Goal: Task Accomplishment & Management: Complete application form

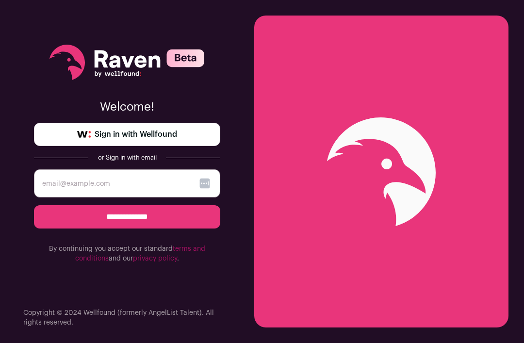
click at [136, 140] on span "Sign in with Wellfound" at bounding box center [136, 134] width 82 height 12
click at [128, 143] on link "Sign in with Wellfound" at bounding box center [127, 134] width 186 height 23
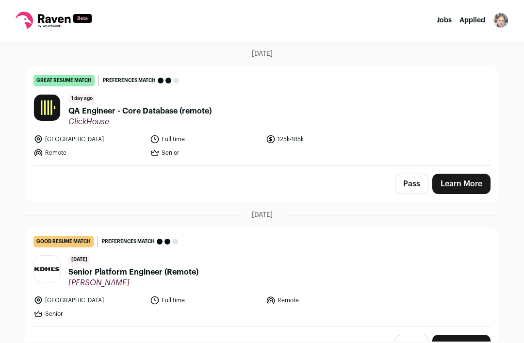
scroll to position [71, 0]
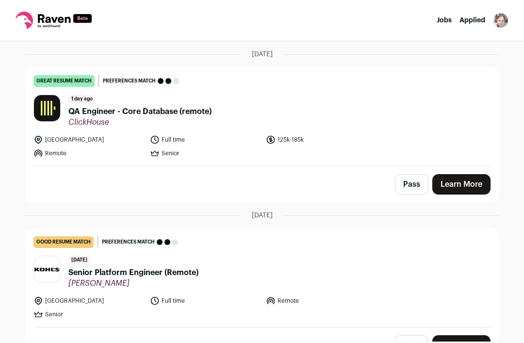
click at [468, 192] on link "Learn More" at bounding box center [461, 184] width 58 height 20
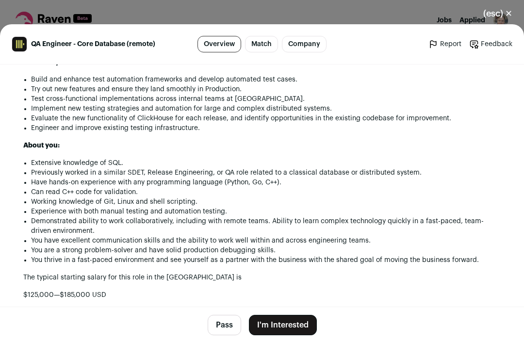
scroll to position [705, 0]
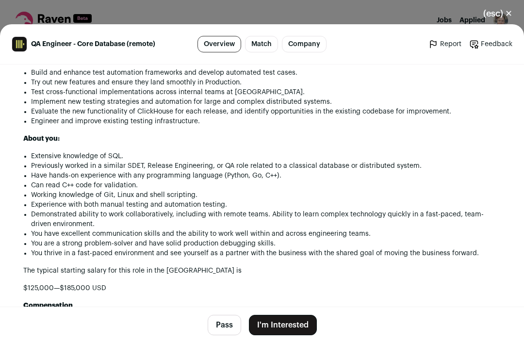
click at [286, 308] on footer "Pass I'm Interested" at bounding box center [262, 324] width 524 height 36
click at [275, 333] on button "I'm Interested" at bounding box center [283, 325] width 68 height 20
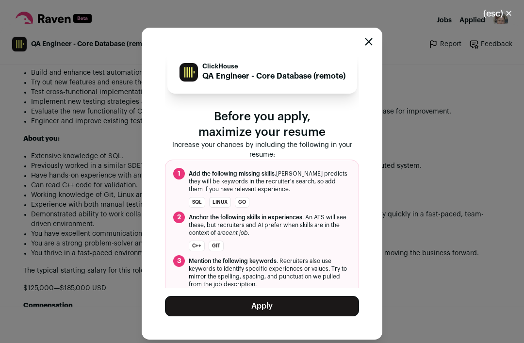
click at [248, 316] on button "Apply" at bounding box center [262, 306] width 194 height 20
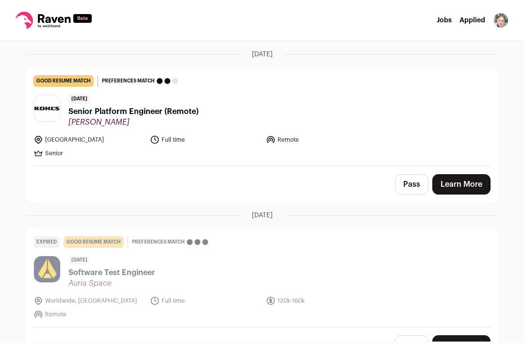
scroll to position [71, 0]
